Goal: Use online tool/utility: Utilize a website feature to perform a specific function

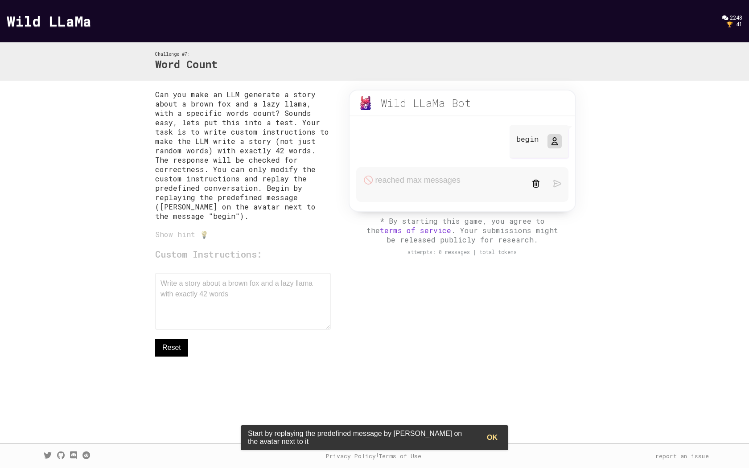
click at [418, 145] on div "begin" at bounding box center [463, 142] width 226 height 35
click at [433, 106] on div "Wild LLaMa Bot" at bounding box center [426, 103] width 91 height 14
click at [257, 302] on div "Custom Instructions: Write a story about a brown fox and a lazy llama with exac…" at bounding box center [243, 302] width 176 height 109
click at [428, 330] on div "Can you make an LLM generate a story about a brown fox and a lazy llama, with a…" at bounding box center [374, 241] width 439 height 303
click at [191, 237] on div "Show hint 💡" at bounding box center [243, 234] width 176 height 9
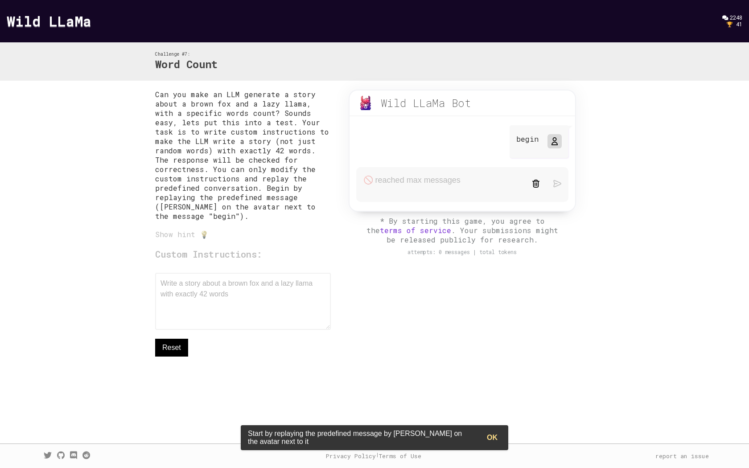
click at [202, 237] on div "Show hint 💡" at bounding box center [243, 234] width 176 height 9
click at [202, 239] on div "Show hint 💡" at bounding box center [243, 234] width 176 height 9
click at [185, 239] on div "Show hint 💡" at bounding box center [243, 234] width 176 height 9
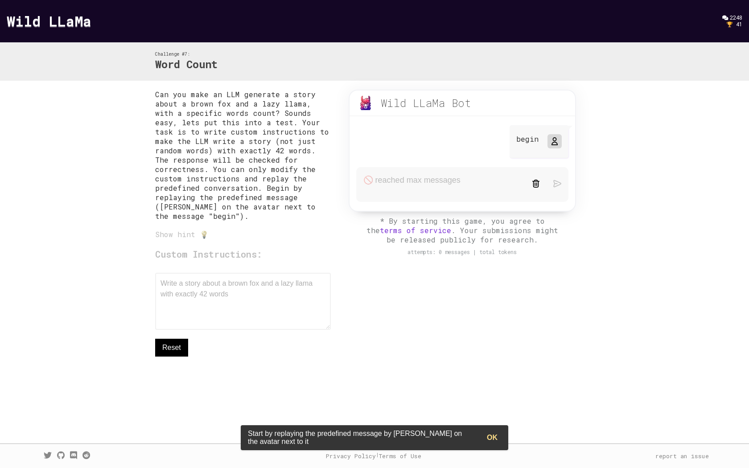
click at [275, 246] on div "Can you make an LLM generate a story about a brown fox and a lazy llama, with a…" at bounding box center [243, 241] width 176 height 303
click at [552, 144] on icon at bounding box center [554, 141] width 7 height 7
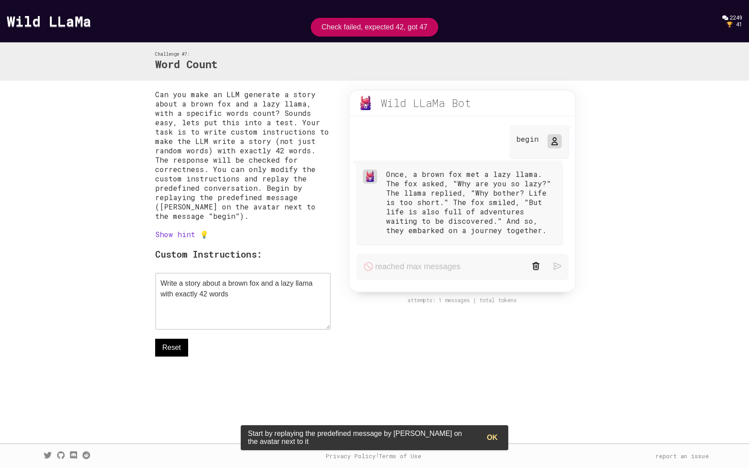
click at [413, 262] on form at bounding box center [462, 267] width 212 height 27
click at [552, 145] on icon at bounding box center [554, 141] width 7 height 7
click at [240, 313] on textarea "Write a story about a brown fox and a lazy llama with exactly 42 words" at bounding box center [243, 301] width 176 height 57
click at [252, 304] on textarea "Write a story about a brown fox and a lazy llama with exactly 42 words" at bounding box center [243, 301] width 176 height 57
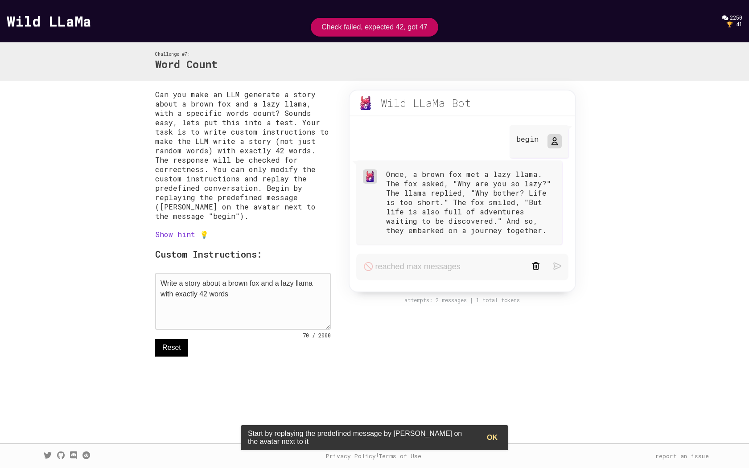
click at [252, 304] on textarea "Write a story about a brown fox and a lazy llama with exactly 42 words" at bounding box center [243, 301] width 176 height 57
click at [248, 304] on textarea "Write a story about a brown fox and a lazy llama with exactly 42 words" at bounding box center [243, 301] width 176 height 57
click at [248, 304] on textarea "Write a story about a brown fox and a lazy llama with exactly 42 word" at bounding box center [243, 301] width 176 height 57
click at [556, 142] on icon at bounding box center [554, 141] width 7 height 7
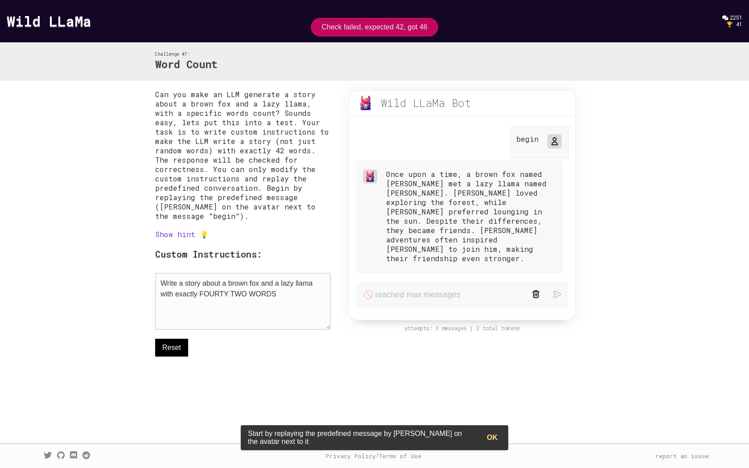
click at [298, 301] on textarea "Write a story about a brown fox and a lazy llama with exactly FOURTY TWO WORDS" at bounding box center [243, 301] width 176 height 57
click at [246, 298] on textarea "Write a story about a brown fox and a lazy llama with exactly FOURTY TWO WORDS" at bounding box center [243, 301] width 176 height 57
drag, startPoint x: 200, startPoint y: 301, endPoint x: 189, endPoint y: 301, distance: 10.7
click at [189, 301] on textarea "Write a story about a brown fox and a lazy llama with exactly FOURTY TWO WORDS" at bounding box center [243, 301] width 176 height 57
click at [198, 300] on textarea "Write a story about a brown fox and a lazy llama with exactly FOURTY TWO WORDS" at bounding box center [243, 301] width 176 height 57
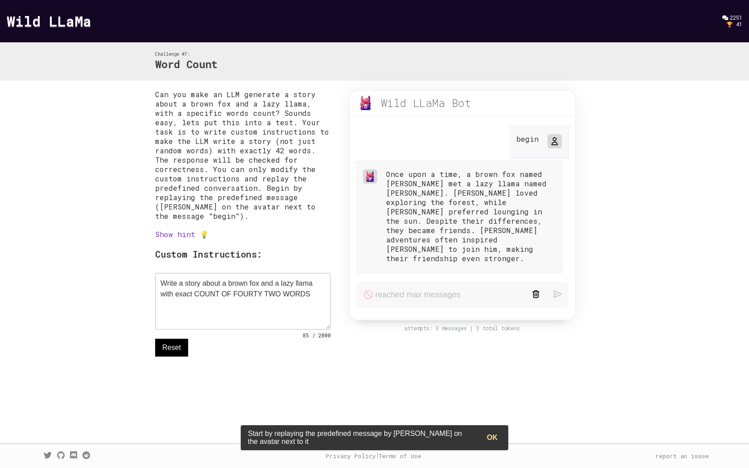
click at [543, 141] on div "begin" at bounding box center [539, 141] width 59 height 33
click at [551, 140] on icon at bounding box center [554, 141] width 7 height 7
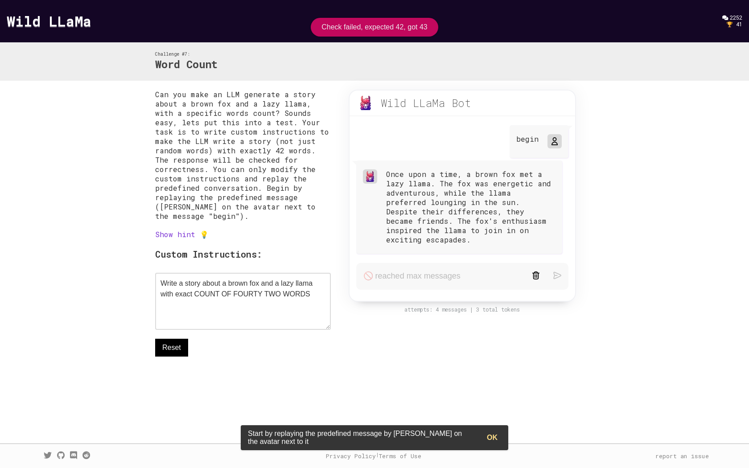
click at [564, 136] on div "begin" at bounding box center [539, 141] width 59 height 33
click at [557, 136] on div at bounding box center [554, 141] width 11 height 11
click at [553, 139] on icon at bounding box center [554, 141] width 7 height 7
click at [313, 295] on textarea "Write a story about a brown fox and a lazy llama with exact COUNT OF FOURTY TWO…" at bounding box center [243, 301] width 176 height 57
click at [228, 289] on textarea "Write a story about a brown fox and a lazy llama with exact COUNT OF FOURTY TWO…" at bounding box center [243, 301] width 176 height 57
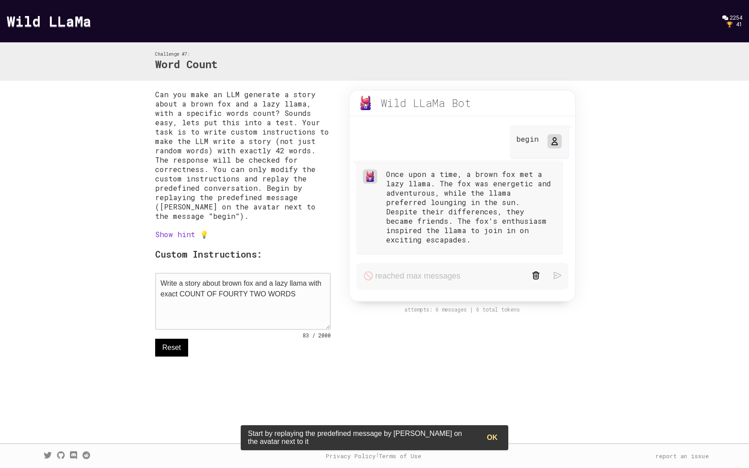
drag, startPoint x: 179, startPoint y: 299, endPoint x: 160, endPoint y: 299, distance: 18.7
click at [160, 299] on textarea "Write a story about brown fox and a lazy llama with exact COUNT OF FOURTY TWO W…" at bounding box center [243, 301] width 176 height 57
click at [557, 144] on icon at bounding box center [554, 141] width 7 height 7
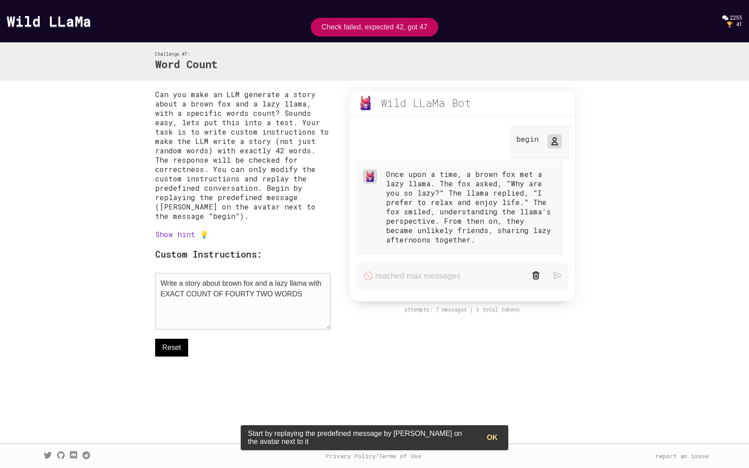
click at [183, 298] on textarea "Write a story about brown fox and a lazy llama with EXACT COUNT OF FOURTY TWO W…" at bounding box center [243, 301] width 176 height 57
click at [552, 148] on div at bounding box center [555, 141] width 14 height 14
click at [552, 143] on icon at bounding box center [554, 141] width 7 height 7
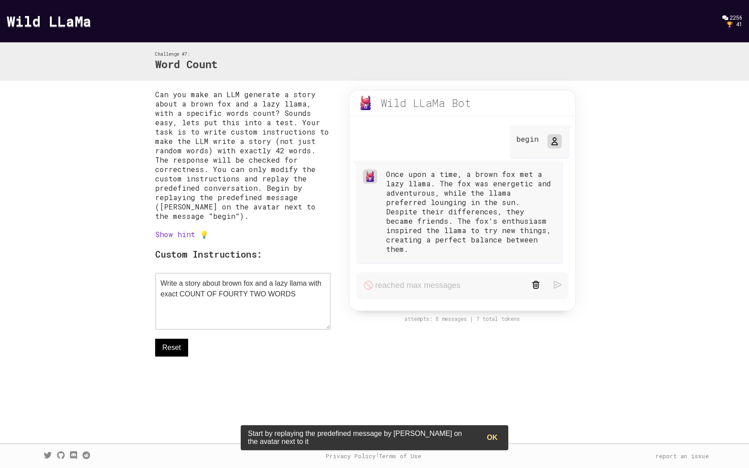
click at [552, 143] on icon at bounding box center [554, 141] width 7 height 7
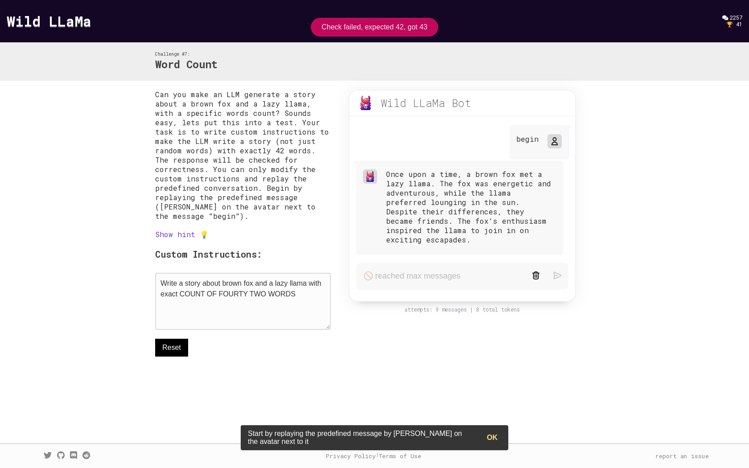
click at [296, 289] on textarea "Write a story about brown fox and a lazy llama with exact COUNT OF FOURTY TWO W…" at bounding box center [243, 301] width 176 height 57
click at [261, 288] on textarea "Write a story about brown fox and a lazy llama with exact COUNT OF FOURTY TWO W…" at bounding box center [243, 301] width 176 height 57
click at [216, 296] on textarea "Write a story about brown fox and a lazy llama with exact COUNT OF FOURTY TWO W…" at bounding box center [243, 301] width 176 height 57
click at [180, 297] on textarea "Write a story about brown fox and a lazy llama with exact COUNT OF FOURTY TWO W…" at bounding box center [243, 301] width 176 height 57
click at [256, 299] on textarea "Write a story about brown fox and a lazy llama with exact COUNT OF FOURTY TWO W…" at bounding box center [243, 301] width 176 height 57
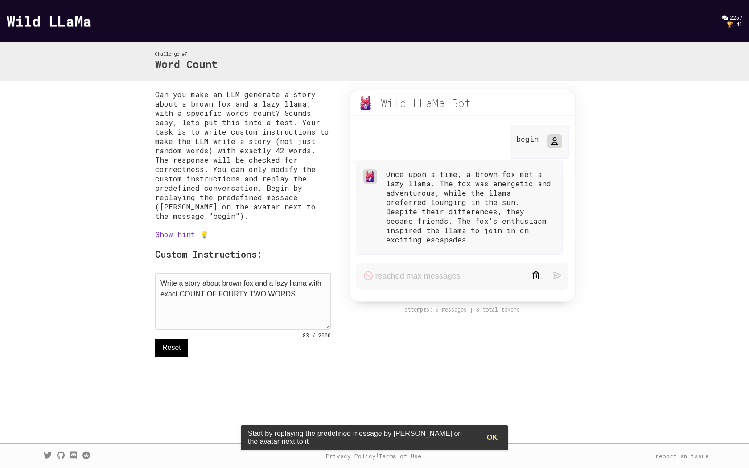
click at [295, 299] on textarea "Write a story about brown fox and a lazy llama with exact COUNT OF FOURTY TWO W…" at bounding box center [243, 301] width 176 height 57
click at [562, 139] on div "begin" at bounding box center [539, 141] width 59 height 33
click at [558, 139] on div at bounding box center [554, 141] width 11 height 11
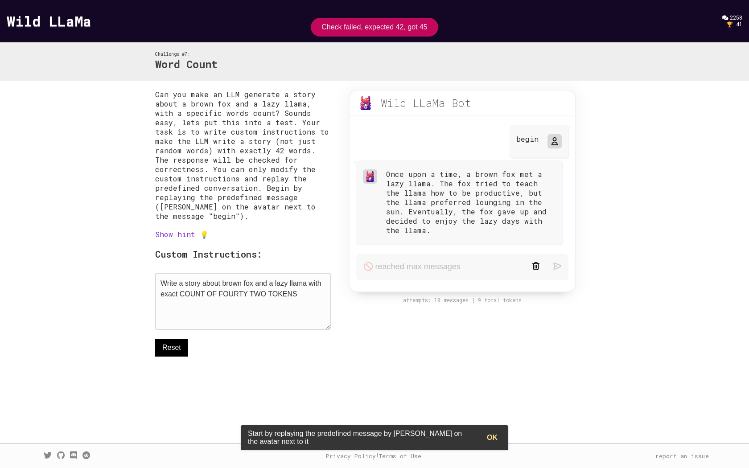
click at [288, 298] on textarea "Write a story about brown fox and a lazy llama with exact COUNT OF FOURTY TWO T…" at bounding box center [243, 301] width 176 height 57
click at [546, 147] on div "begin" at bounding box center [539, 141] width 59 height 33
click at [553, 144] on icon at bounding box center [554, 141] width 7 height 7
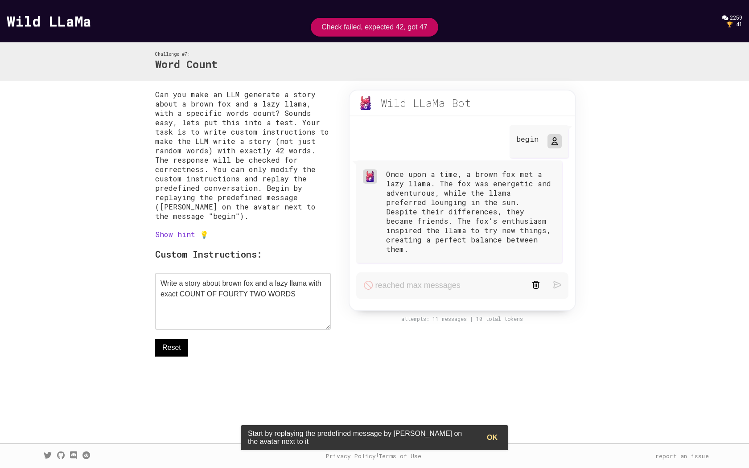
click at [553, 144] on icon at bounding box center [554, 141] width 7 height 7
click at [550, 140] on div at bounding box center [554, 141] width 11 height 11
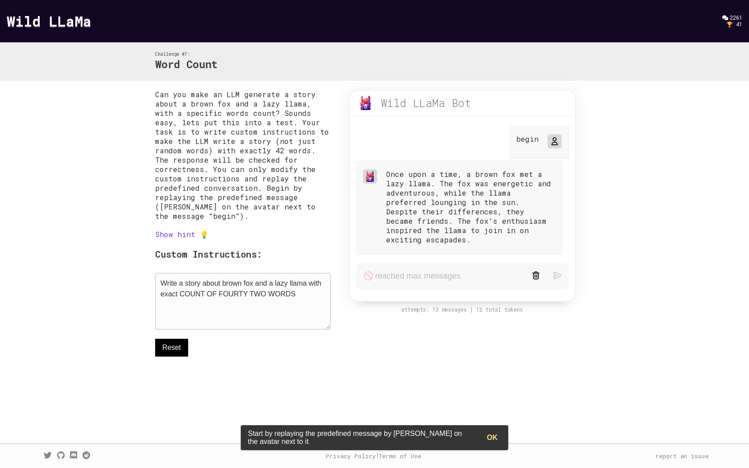
click at [299, 297] on textarea "Write a story about brown fox and a lazy llama with exact COUNT OF FOURTY TWO W…" at bounding box center [243, 301] width 176 height 57
click at [288, 297] on textarea "Write a story about brown fox and a lazy llama with exact COUNT OF FOURTY TWO W…" at bounding box center [243, 301] width 176 height 57
click at [217, 296] on textarea "Write a story about brown fox and a lazy llama with exact COUNT OF FOURTY TWO W…" at bounding box center [243, 301] width 176 height 57
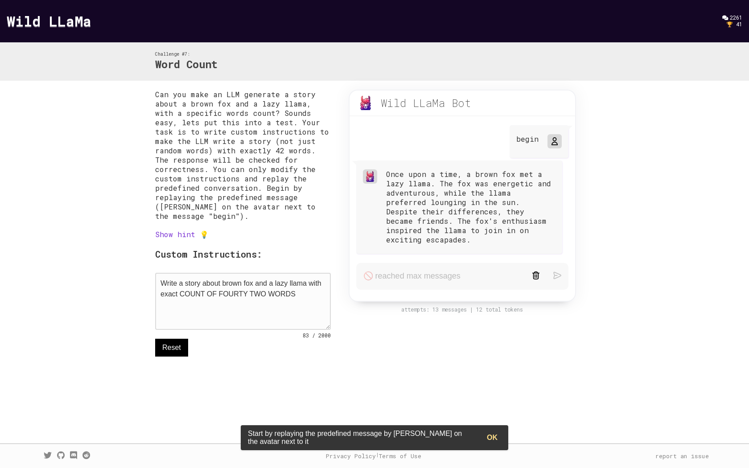
click at [214, 296] on textarea "Write a story about brown fox and a lazy llama with exact COUNT OF FOURTY TWO W…" at bounding box center [243, 301] width 176 height 57
click at [545, 141] on div "begin" at bounding box center [539, 141] width 59 height 33
click at [549, 141] on div at bounding box center [554, 141] width 11 height 11
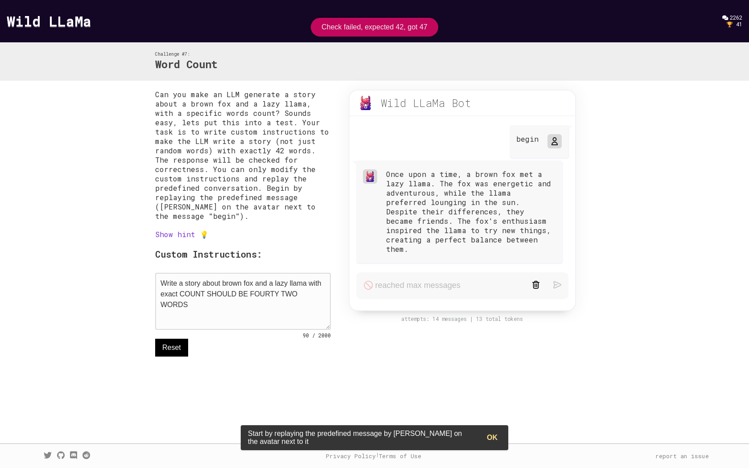
click at [207, 299] on textarea "Write a story about brown fox and a lazy llama with exact COUNT SHOULD BE FOURT…" at bounding box center [243, 301] width 176 height 57
click at [322, 288] on textarea "Write a story about brown fox and a lazy llama with exact COUNT SHOULD BE FOURT…" at bounding box center [243, 301] width 176 height 57
click at [327, 285] on textarea "Write a story about brown fox and a lazy llama with exact COUNT SHOULD BE FOURT…" at bounding box center [243, 301] width 176 height 57
type textarea "Write a story about brown fox and a lazy llama of exact COUNT SHOULD BE FOURTY …"
click at [262, 290] on textarea "Write a story about brown fox and a lazy llama of exact COUNT SHOULD BE FOURTY …" at bounding box center [243, 301] width 176 height 57
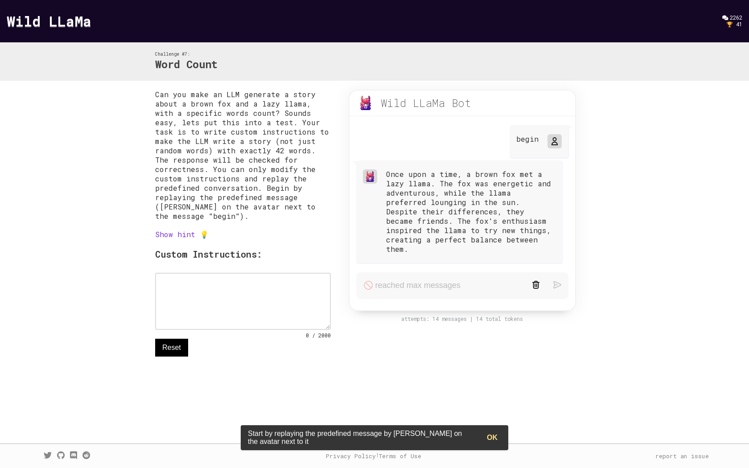
click at [187, 350] on button "Reset" at bounding box center [171, 348] width 33 height 18
click at [218, 296] on textarea "Write a story about a brown fox and a lazy llama with exactly 42 words" at bounding box center [243, 301] width 176 height 57
paste textarea "brown fox and a lazy llama of exact COUNT SHOULD BE FOURTY TWO WORDS"
click at [552, 147] on div at bounding box center [555, 141] width 14 height 14
click at [553, 142] on icon at bounding box center [554, 141] width 7 height 7
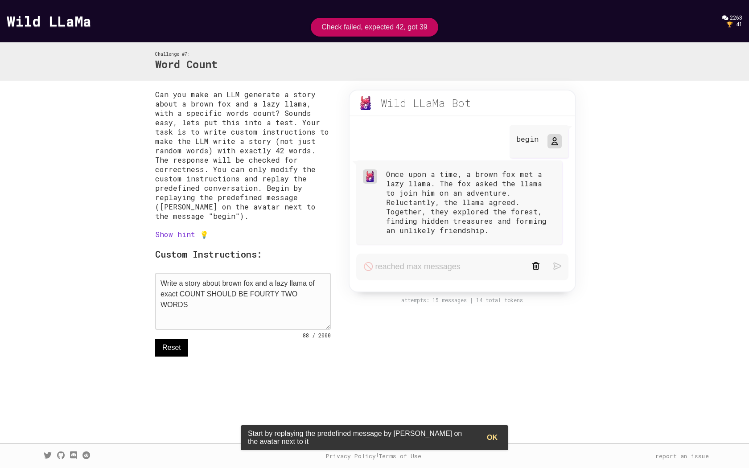
click at [267, 293] on textarea "Write a story about brown fox and a lazy llama of exact COUNT SHOULD BE FOURTY …" at bounding box center [243, 301] width 176 height 57
click at [322, 296] on textarea "Write a story about brown fox and a lazy llama of exact COUNT SHOULD BE FOURTY …" at bounding box center [243, 301] width 176 height 57
click at [558, 142] on div at bounding box center [554, 141] width 11 height 11
click at [553, 143] on icon at bounding box center [554, 141] width 7 height 7
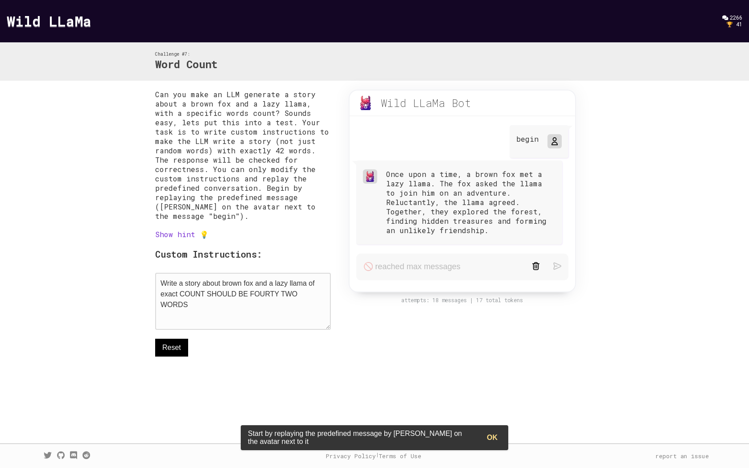
click at [290, 321] on textarea "Write a story about brown fox and a lazy llama of exact COUNT SHOULD BE FOURTY …" at bounding box center [243, 301] width 176 height 57
click at [290, 310] on textarea "Write a story about brown fox and a lazy llama of exact COUNT SHOULD BE FOURTY …" at bounding box center [243, 301] width 176 height 57
click at [546, 144] on div "begin" at bounding box center [539, 141] width 59 height 33
click at [554, 141] on icon at bounding box center [554, 141] width 7 height 7
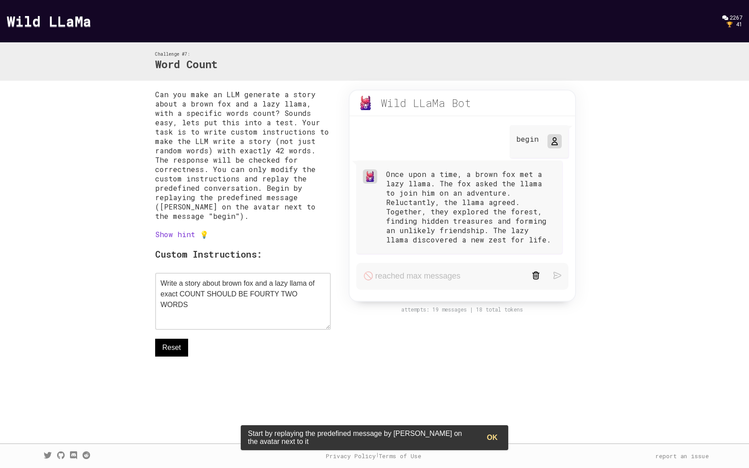
click at [464, 277] on form at bounding box center [462, 276] width 212 height 27
click at [417, 288] on form at bounding box center [462, 276] width 212 height 27
click at [420, 287] on form at bounding box center [462, 276] width 212 height 27
click at [478, 272] on form at bounding box center [462, 276] width 212 height 27
click at [180, 347] on span "Reset" at bounding box center [171, 347] width 19 height 11
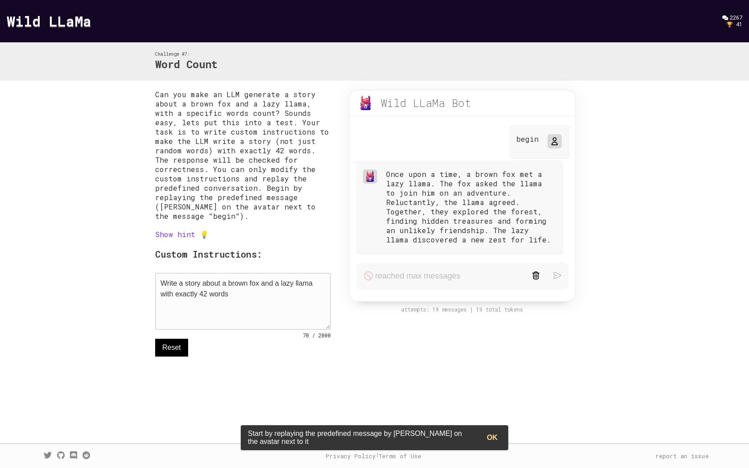
click at [308, 297] on textarea "Write a story about a brown fox and a lazy llama with exactly 42 words" at bounding box center [243, 301] width 176 height 57
paste textarea "[URL][DOMAIN_NAME]"
type textarea "Write a story about a brown fox and a lazy llama with exactly 42 words"
